Goal: Task Accomplishment & Management: Manage account settings

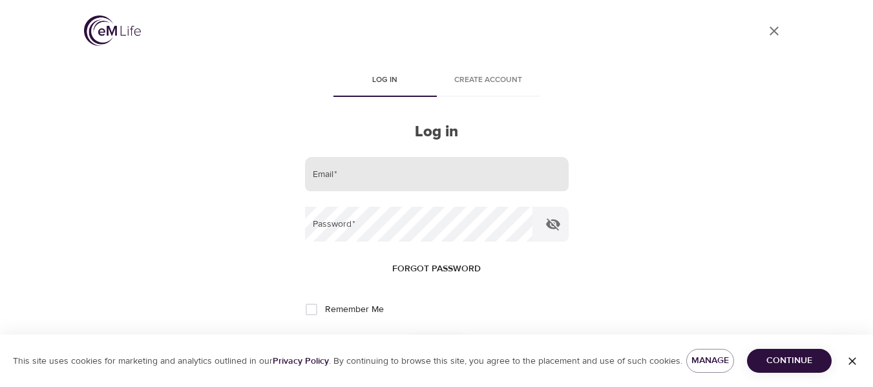
click at [367, 179] on input "email" at bounding box center [437, 174] width 264 height 35
type input "[EMAIL_ADDRESS][PERSON_NAME][DOMAIN_NAME]"
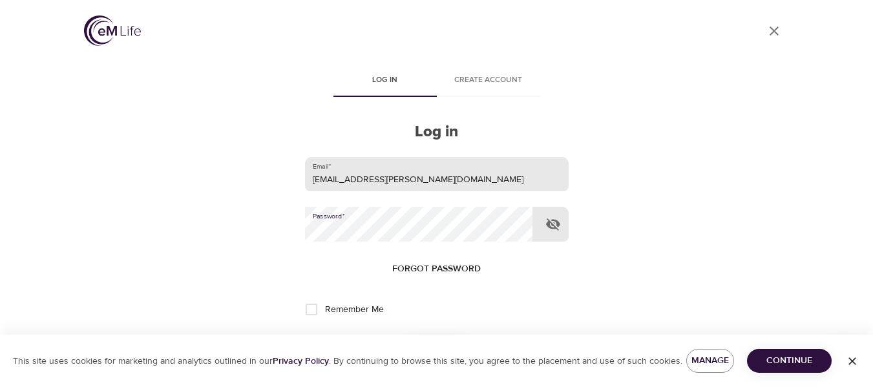
click at [405, 339] on button "Log in" at bounding box center [436, 352] width 63 height 27
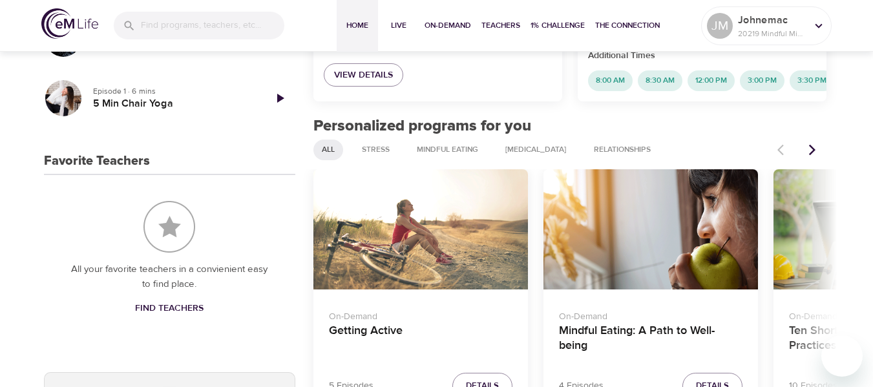
scroll to position [259, 0]
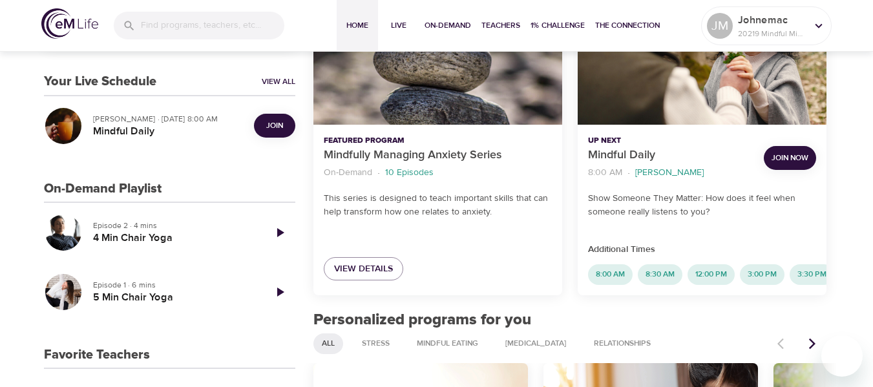
click at [288, 123] on button "Join" at bounding box center [274, 126] width 41 height 24
